Goal: Communication & Community: Ask a question

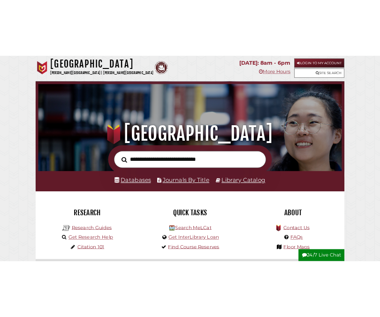
scroll to position [178, 535]
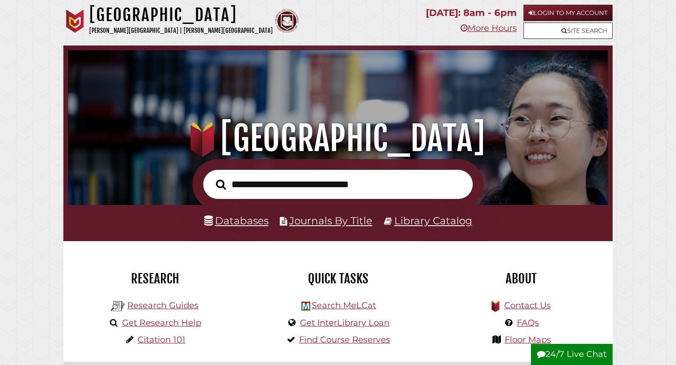
click at [586, 355] on button "24/7 Live Chat" at bounding box center [572, 355] width 82 height 22
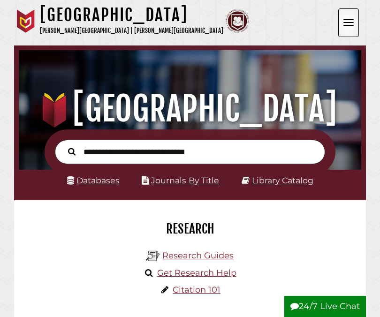
scroll to position [5, 5]
